Goal: Information Seeking & Learning: Learn about a topic

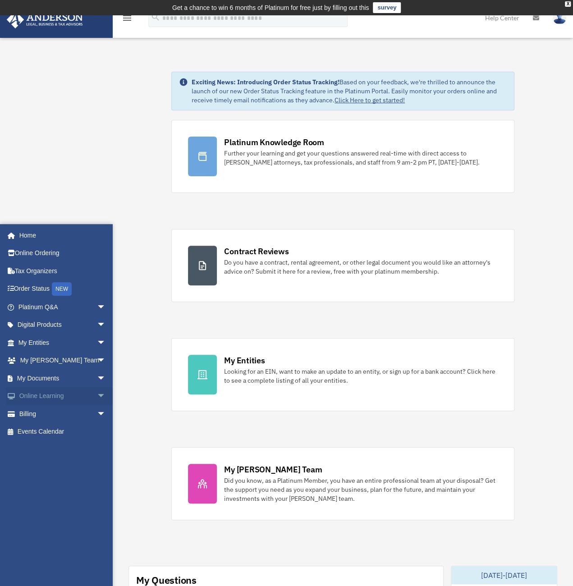
click at [38, 397] on link "Online Learning arrow_drop_down" at bounding box center [62, 396] width 113 height 18
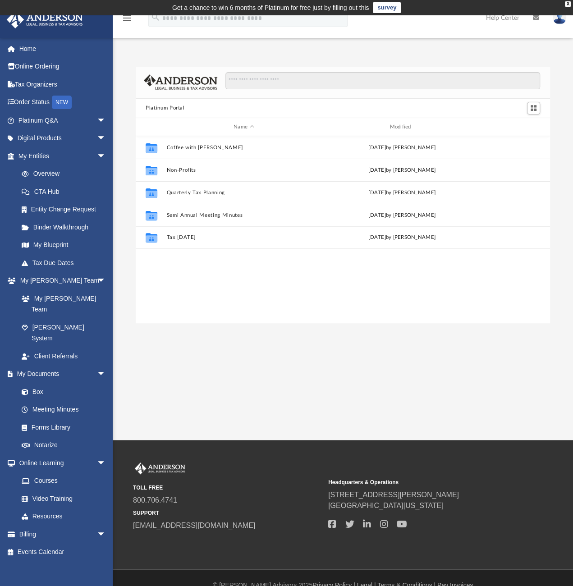
scroll to position [198, 407]
click at [50, 472] on link "Courses" at bounding box center [66, 481] width 107 height 18
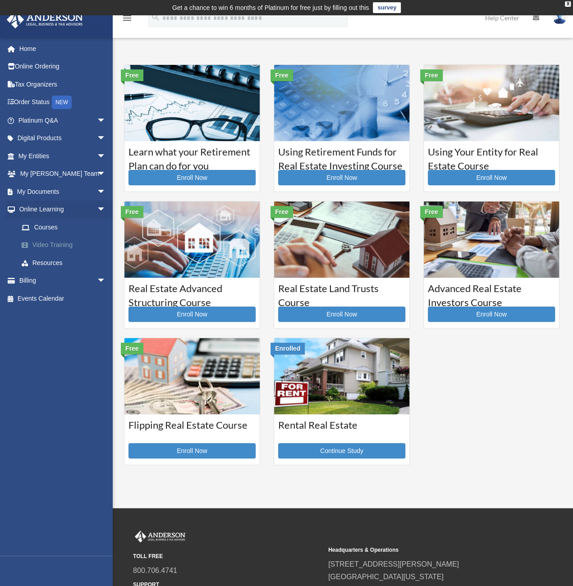
click at [54, 246] on link "Video Training" at bounding box center [66, 245] width 107 height 18
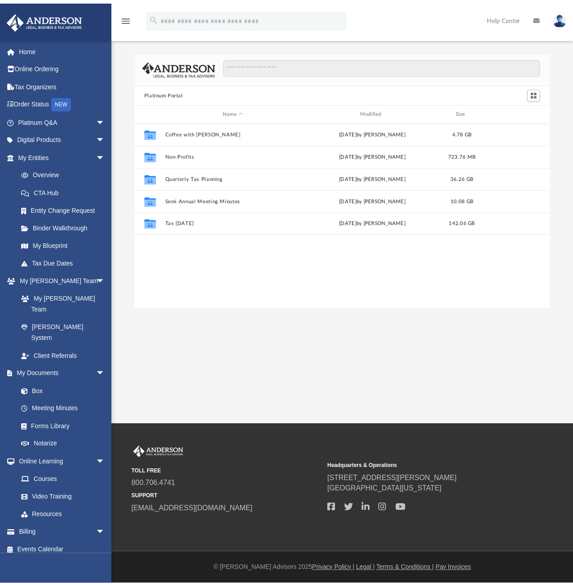
scroll to position [198, 407]
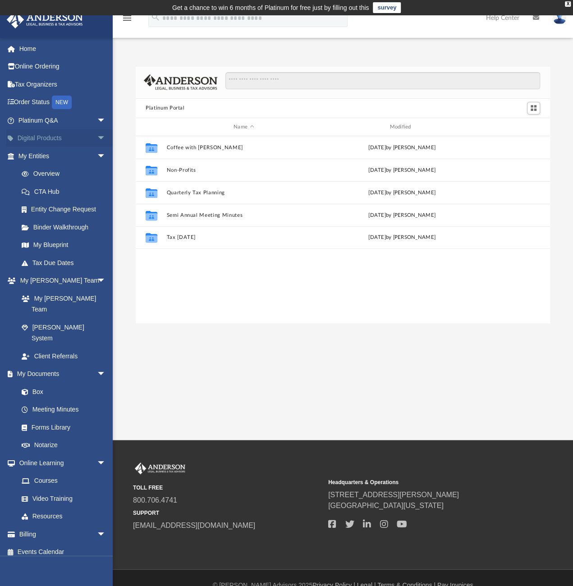
click at [97, 138] on span "arrow_drop_down" at bounding box center [106, 138] width 18 height 18
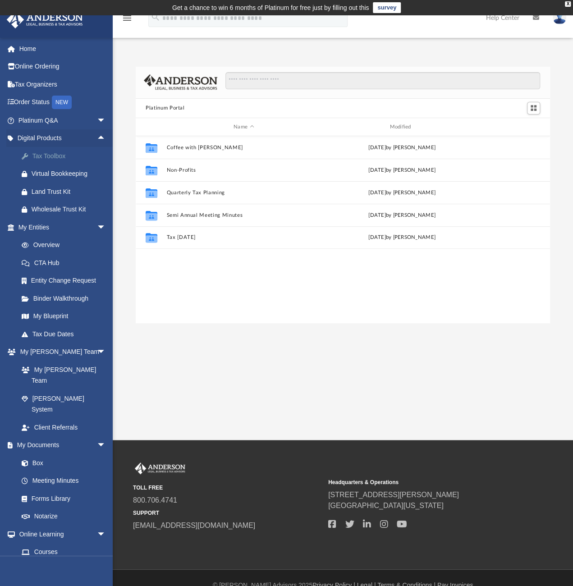
click at [40, 155] on div "Tax Toolbox" at bounding box center [70, 155] width 77 height 11
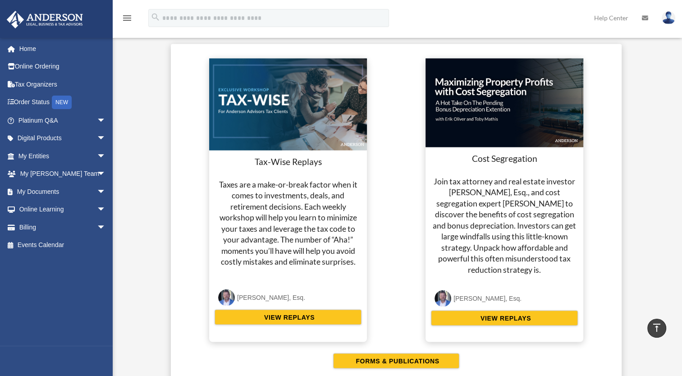
scroll to position [1659, 0]
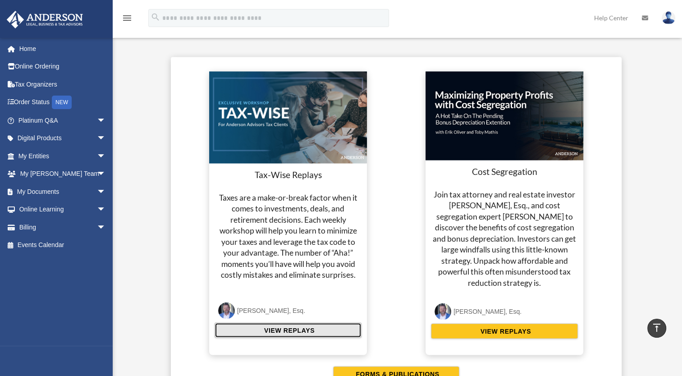
click at [304, 329] on span "VIEW REPLAYS" at bounding box center [287, 329] width 53 height 9
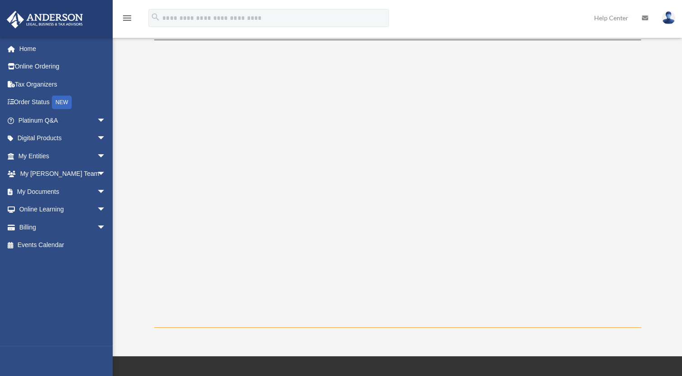
scroll to position [108, 0]
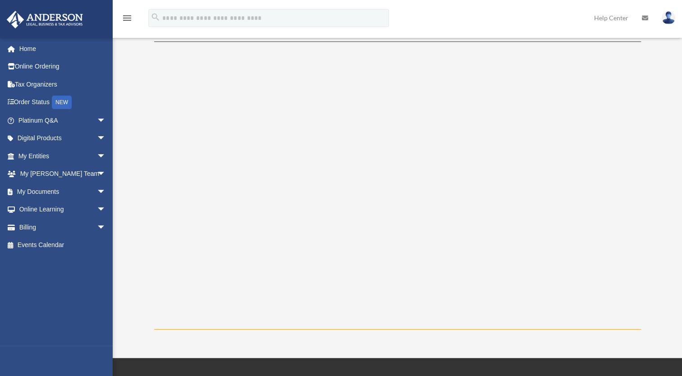
click at [442, 336] on div "Tax Wise Replay hamid.saadatnejadi@cox.net Sign Out hamid.saadatnejadi@cox.net …" at bounding box center [341, 132] width 682 height 451
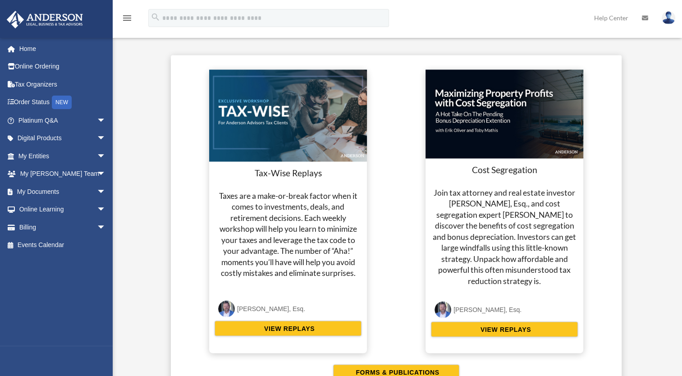
scroll to position [1659, 0]
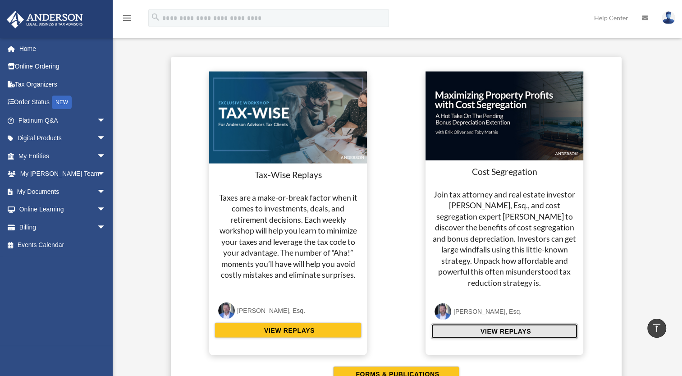
click at [527, 329] on span "VIEW REPLAYS" at bounding box center [504, 330] width 53 height 9
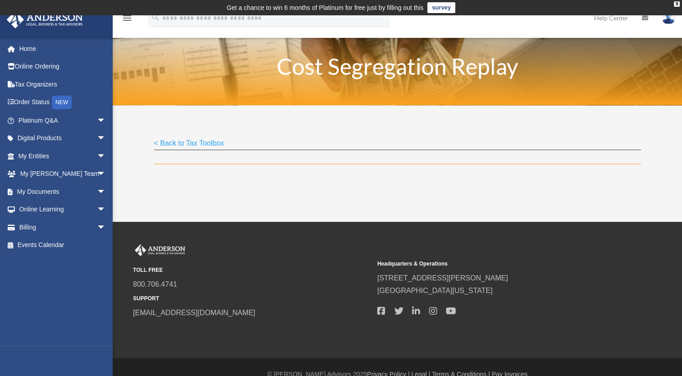
scroll to position [14, 0]
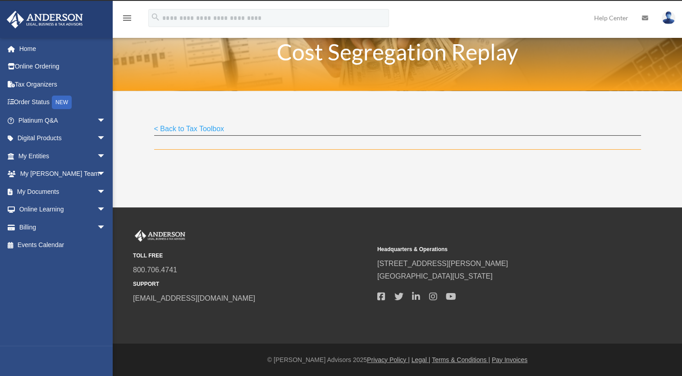
click at [160, 129] on link "< Back to Tax Toolbox" at bounding box center [189, 131] width 70 height 12
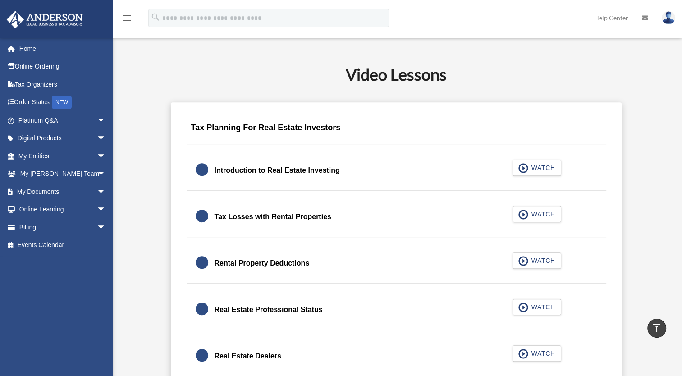
scroll to position [515, 0]
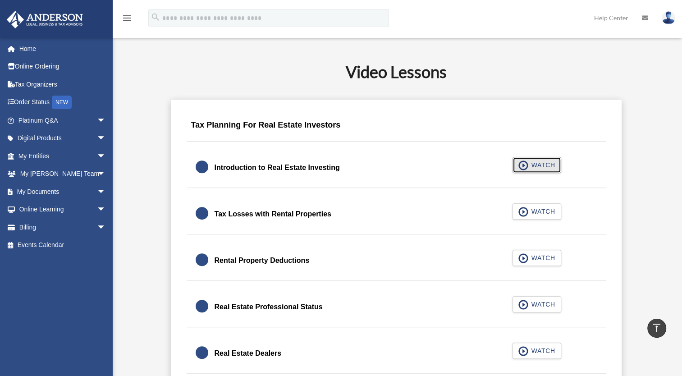
click at [548, 166] on span "WATCH" at bounding box center [541, 164] width 27 height 9
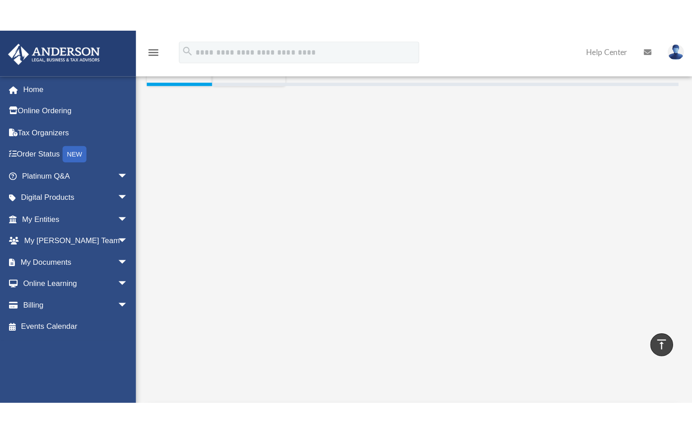
scroll to position [189, 0]
